Goal: Use online tool/utility: Use online tool/utility

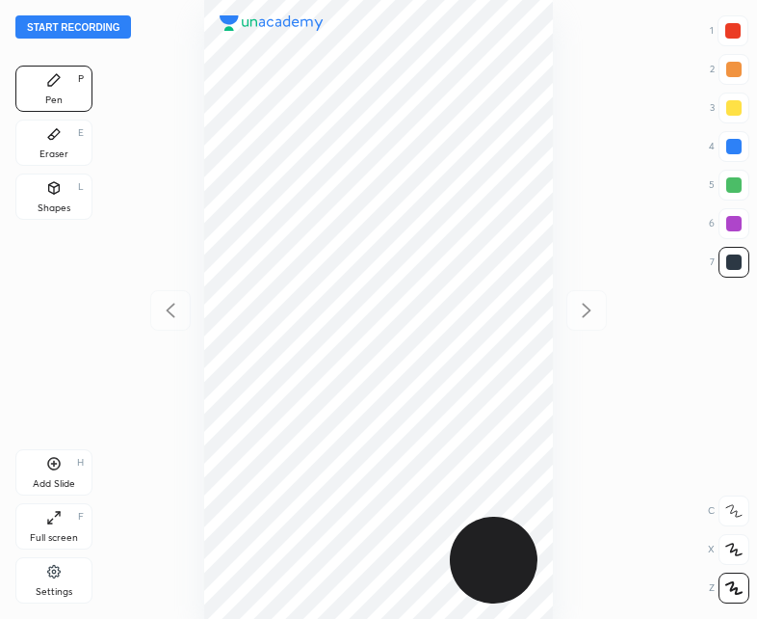
scroll to position [619, 449]
click at [72, 33] on button "Start recording" at bounding box center [73, 26] width 116 height 23
click at [69, 147] on div "Eraser E" at bounding box center [53, 143] width 77 height 46
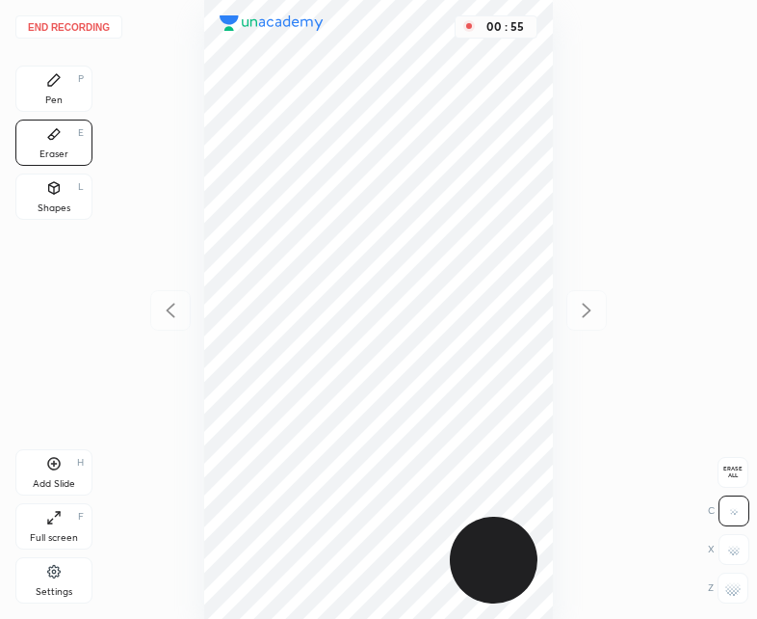
click at [67, 84] on div "Pen P" at bounding box center [53, 89] width 77 height 46
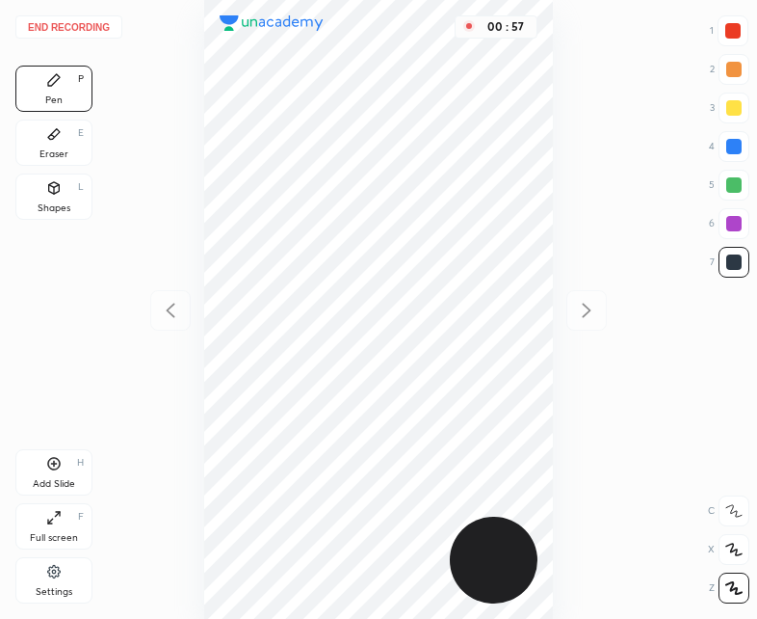
click at [66, 143] on div "Eraser E" at bounding box center [53, 143] width 77 height 46
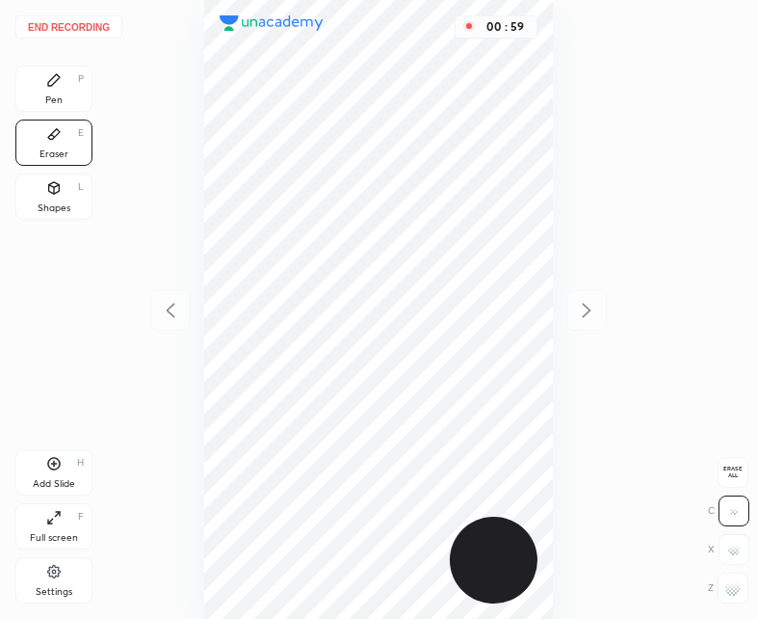
click at [72, 91] on div "Pen P" at bounding box center [53, 89] width 77 height 46
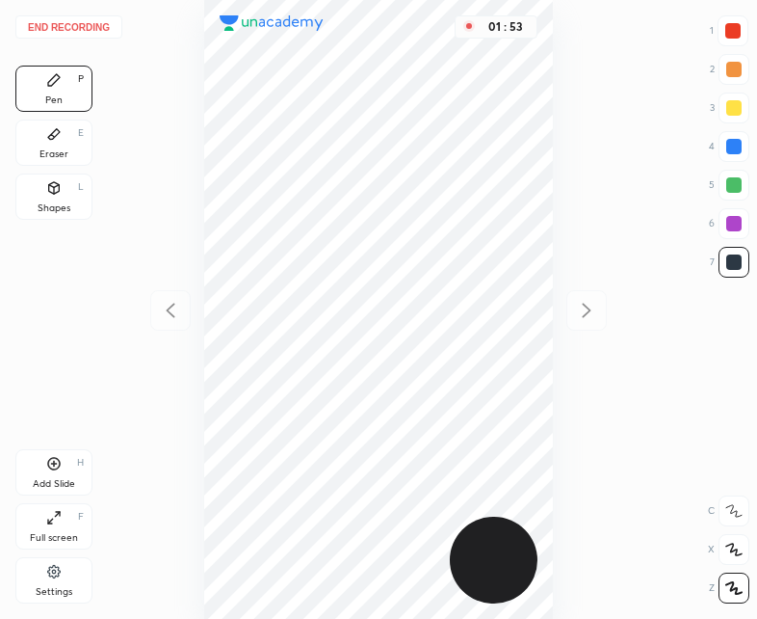
click at [51, 203] on div "Shapes" at bounding box center [54, 208] width 33 height 10
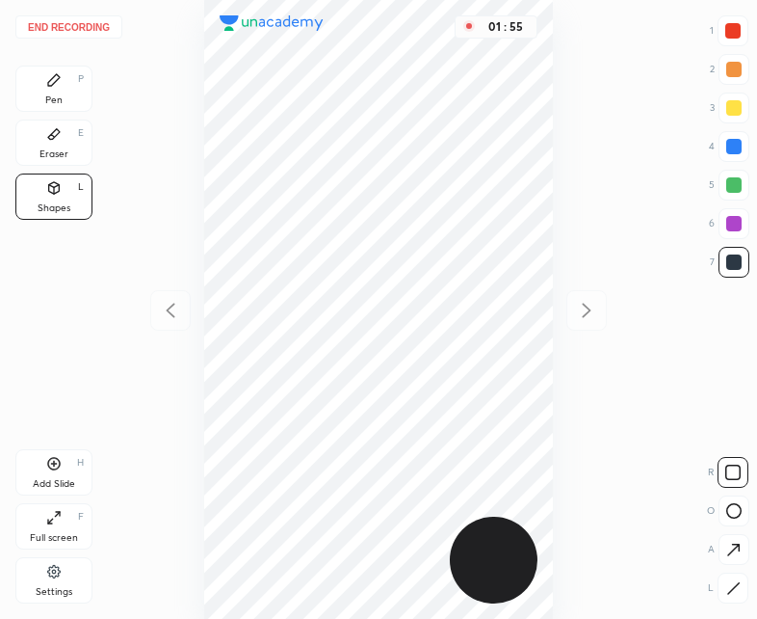
click at [65, 90] on div "Pen P" at bounding box center [53, 89] width 77 height 46
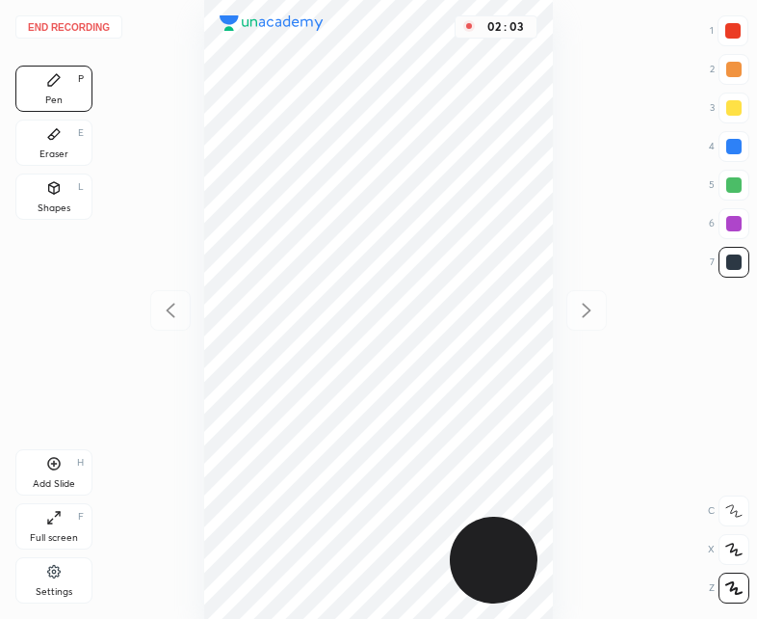
click at [75, 25] on button "End recording" at bounding box center [68, 26] width 107 height 23
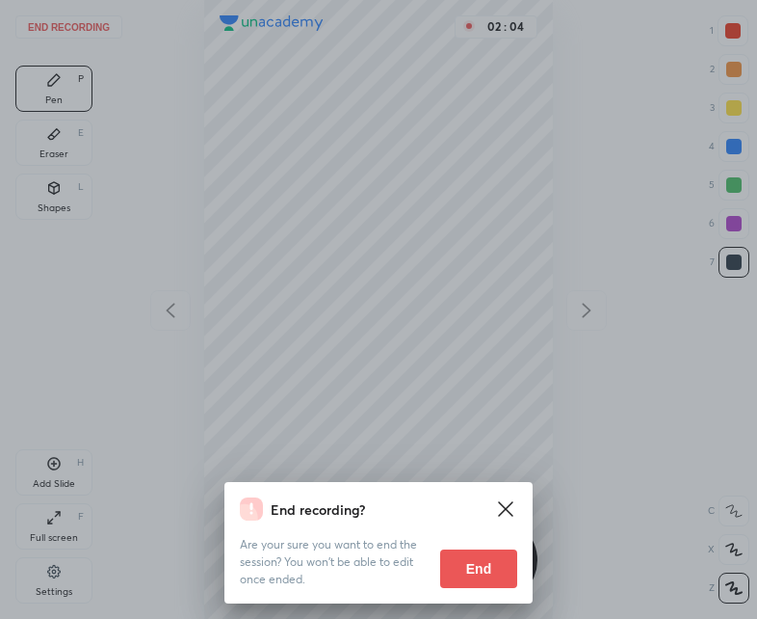
click at [480, 567] on button "End" at bounding box center [478, 568] width 77 height 39
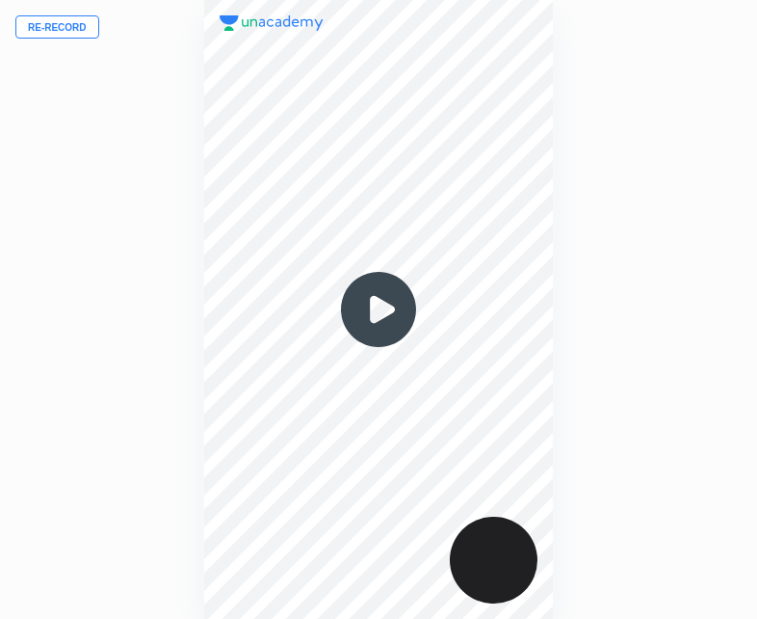
click at [385, 315] on img at bounding box center [378, 309] width 93 height 93
